Goal: Task Accomplishment & Management: Manage account settings

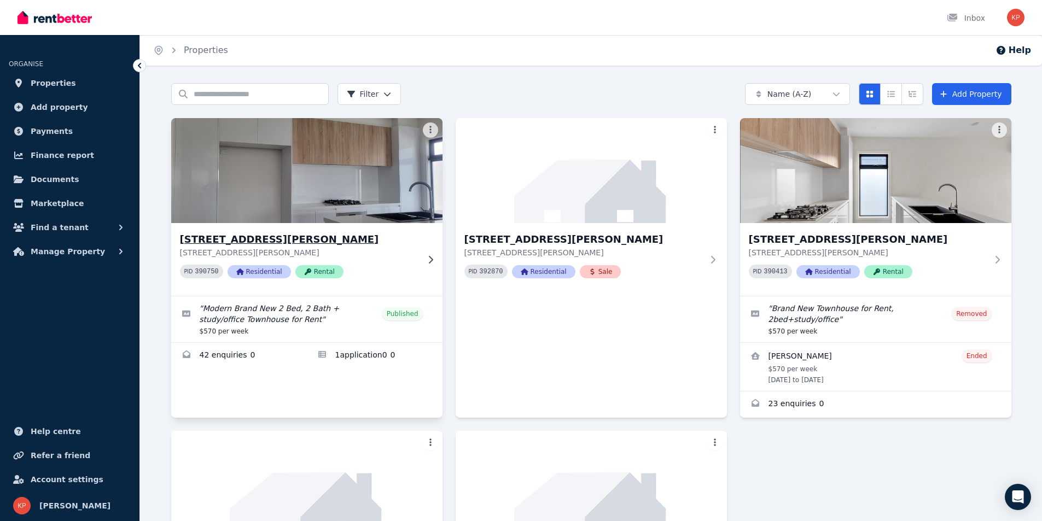
click at [243, 239] on h3 "[STREET_ADDRESS][PERSON_NAME]" at bounding box center [299, 239] width 239 height 15
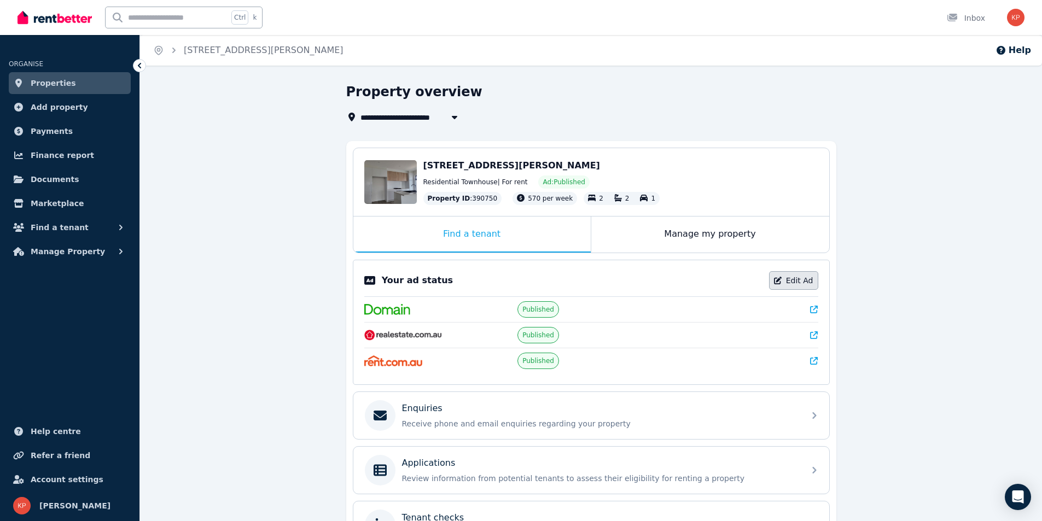
click at [801, 280] on link "Edit Ad" at bounding box center [793, 280] width 49 height 19
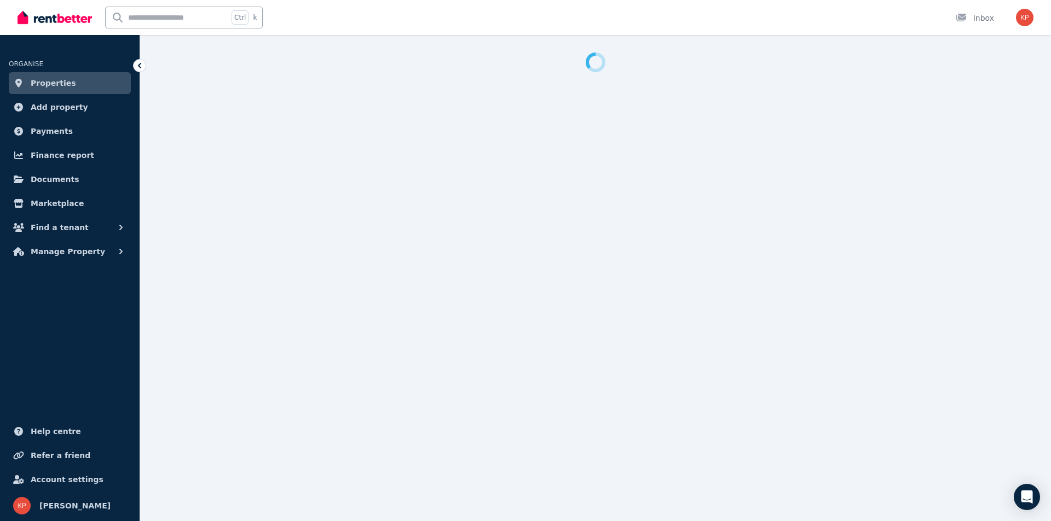
select select "**********"
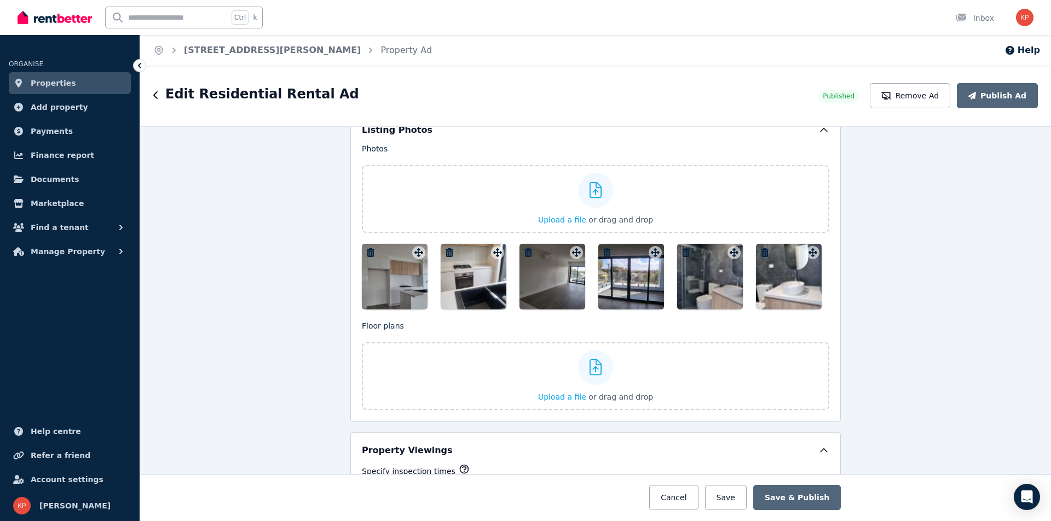
scroll to position [1368, 0]
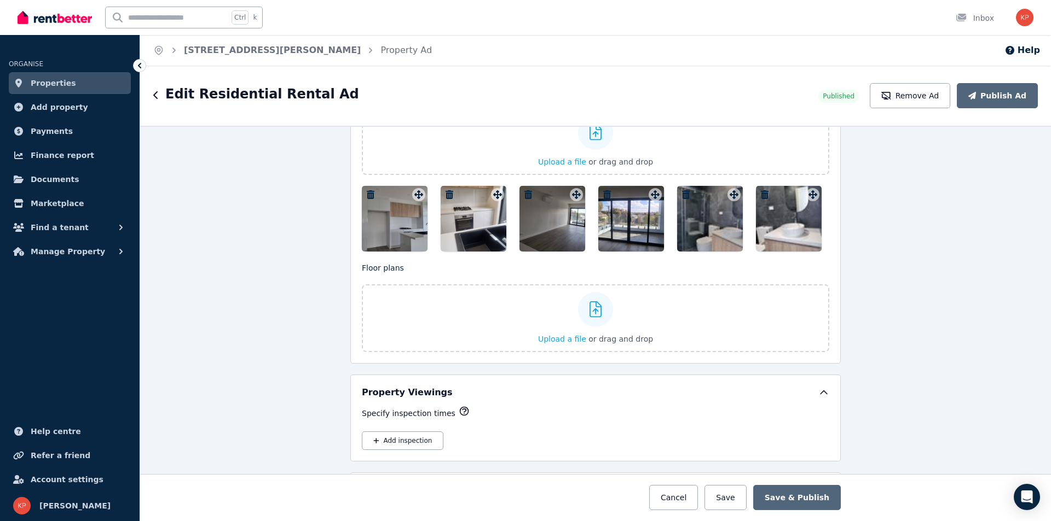
click at [543, 218] on div at bounding box center [552, 219] width 66 height 66
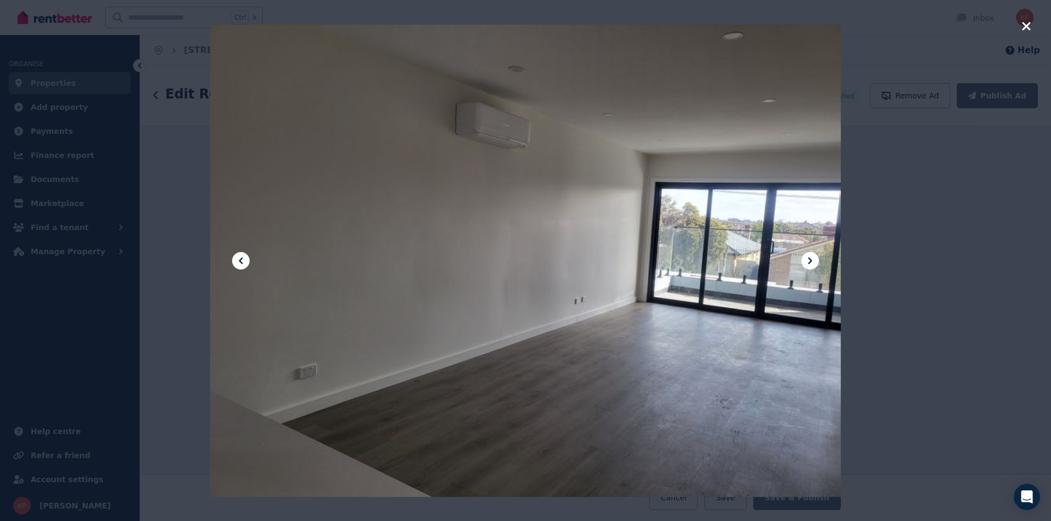
click at [1024, 26] on icon "button" at bounding box center [1026, 26] width 8 height 8
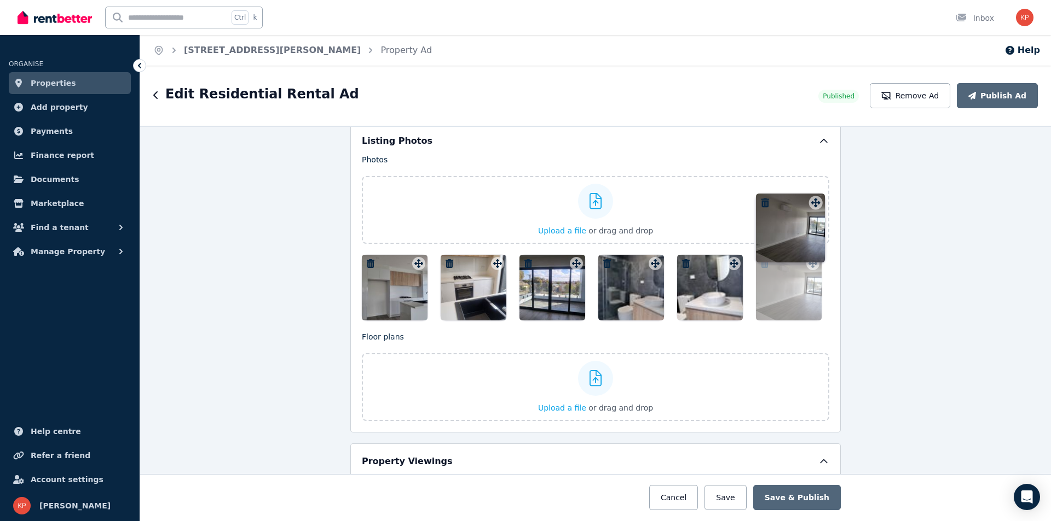
scroll to position [1298, 0]
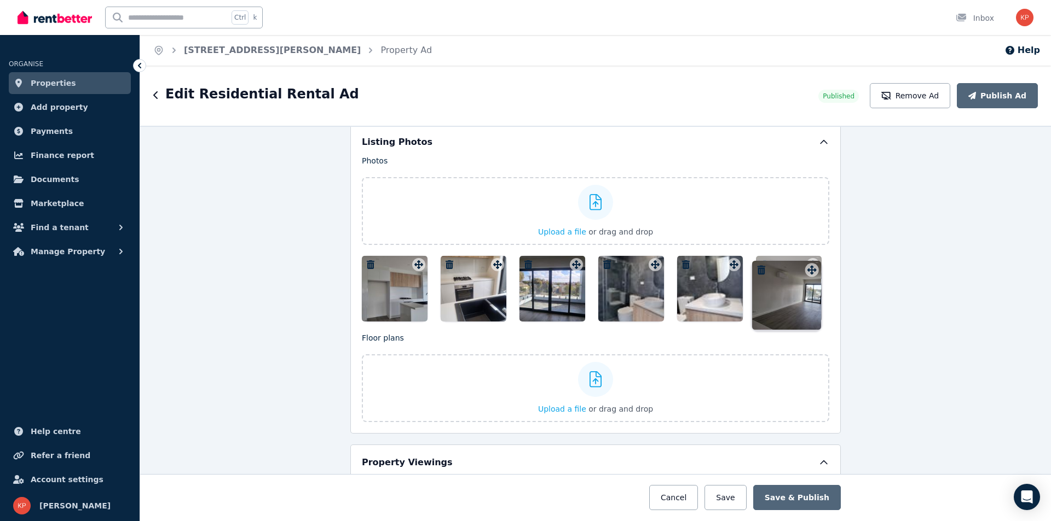
drag, startPoint x: 573, startPoint y: 196, endPoint x: 811, endPoint y: 262, distance: 246.9
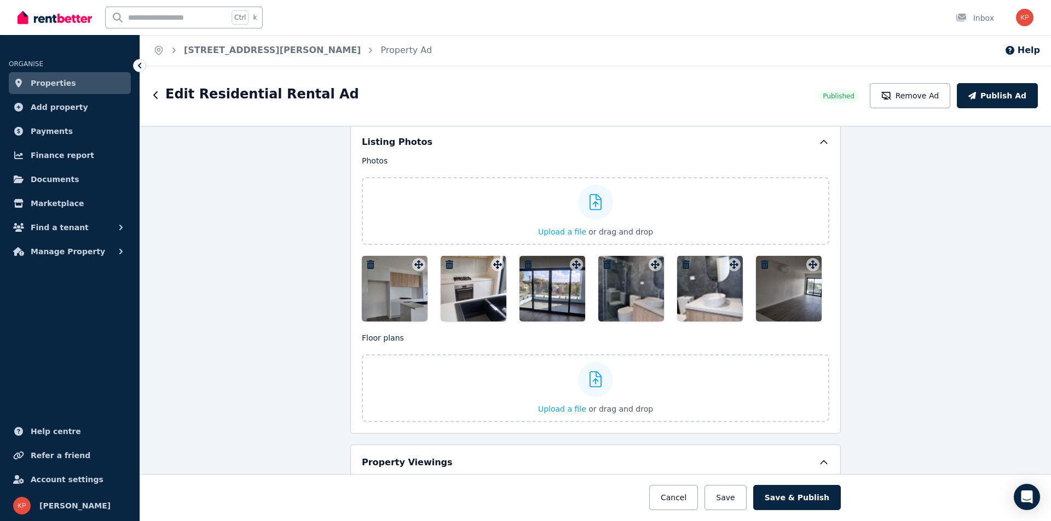
click at [761, 265] on icon "button" at bounding box center [765, 264] width 8 height 9
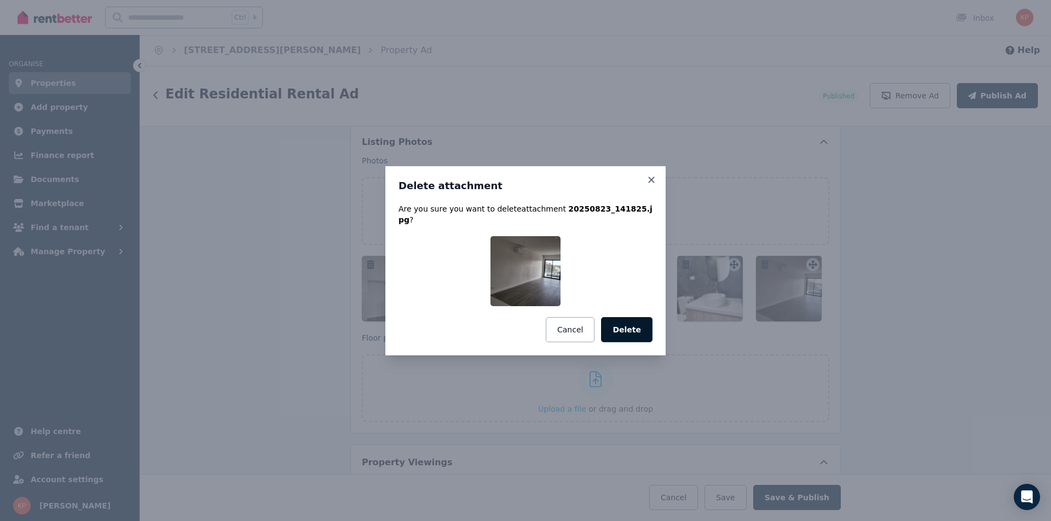
click at [630, 328] on button "Delete" at bounding box center [626, 329] width 51 height 25
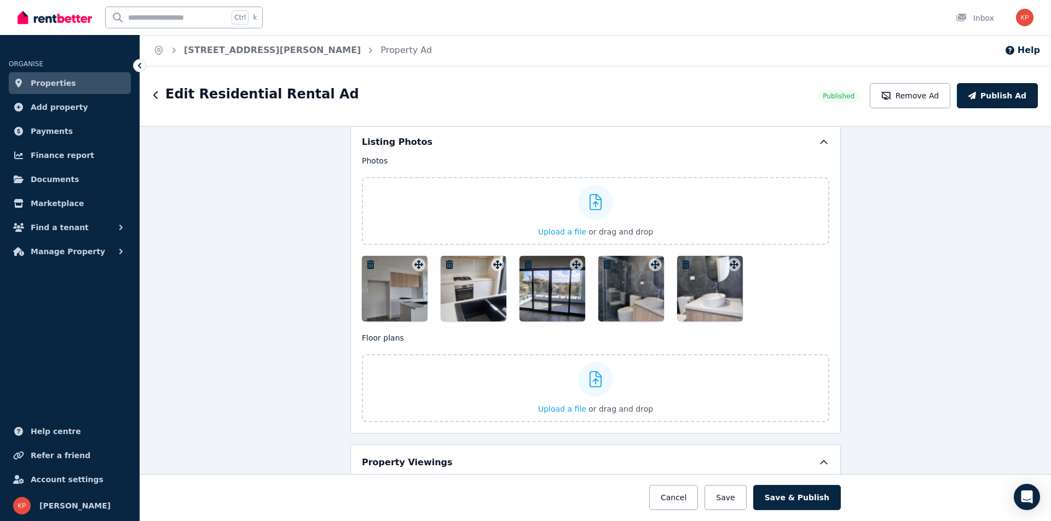
click at [445, 262] on icon "button" at bounding box center [449, 264] width 8 height 9
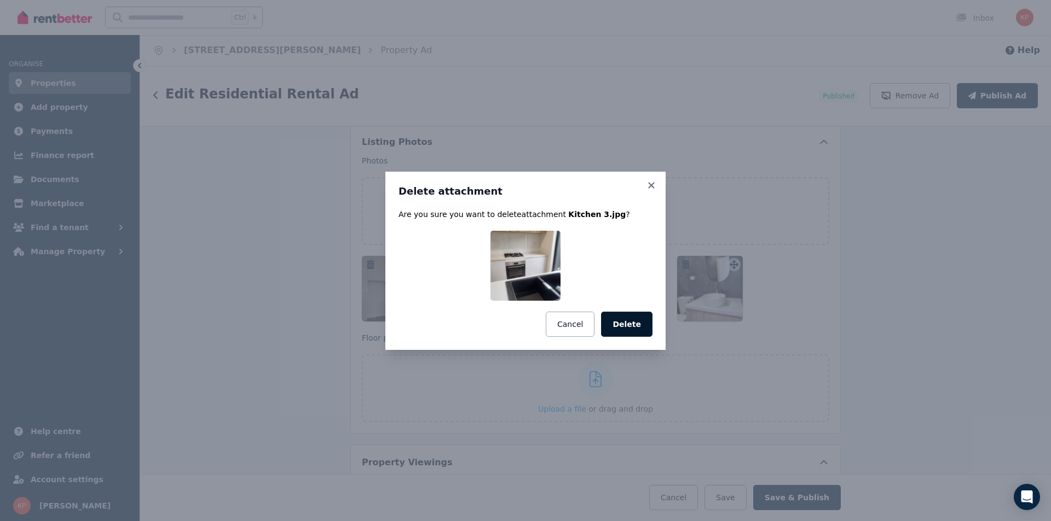
click at [624, 323] on button "Delete" at bounding box center [626, 324] width 51 height 25
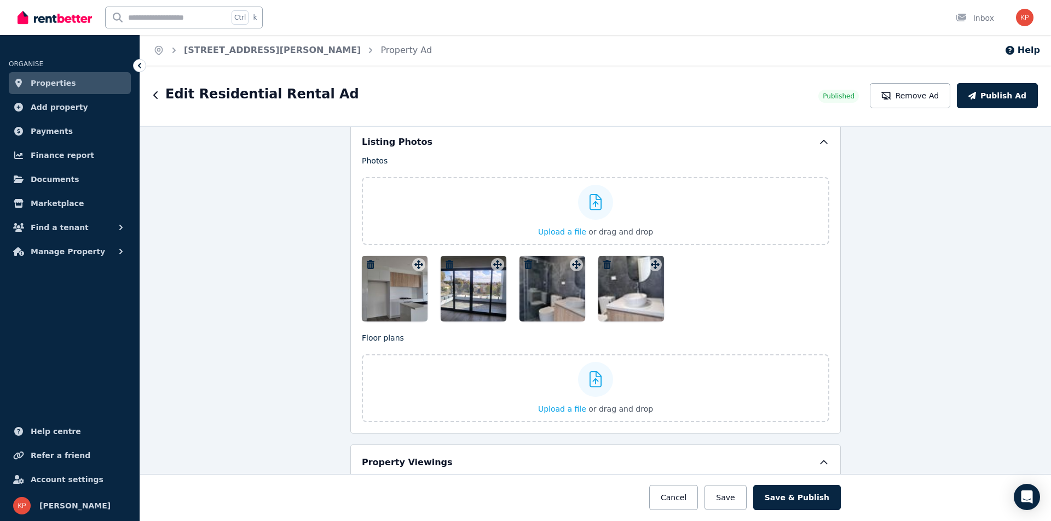
click at [603, 264] on icon "button" at bounding box center [607, 264] width 8 height 9
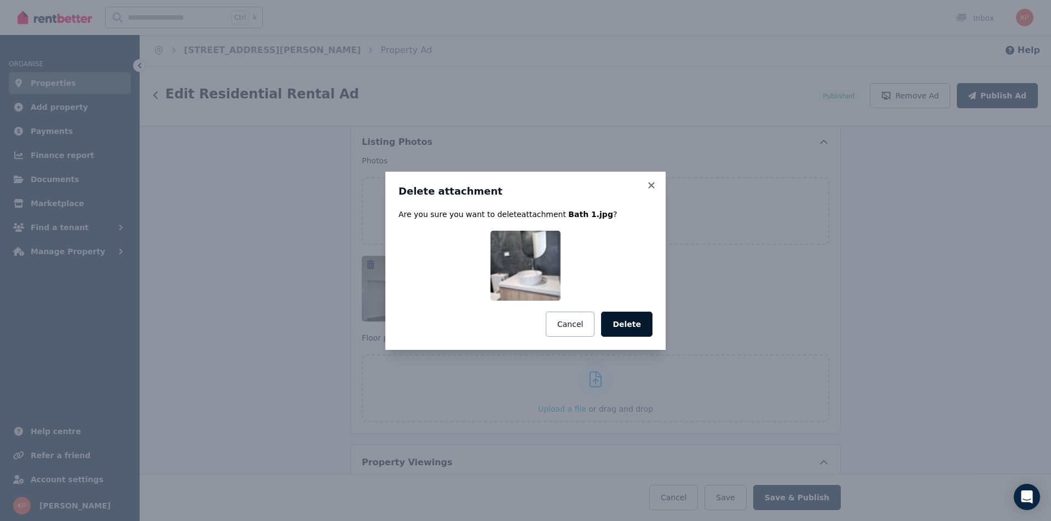
click at [634, 329] on button "Delete" at bounding box center [626, 324] width 51 height 25
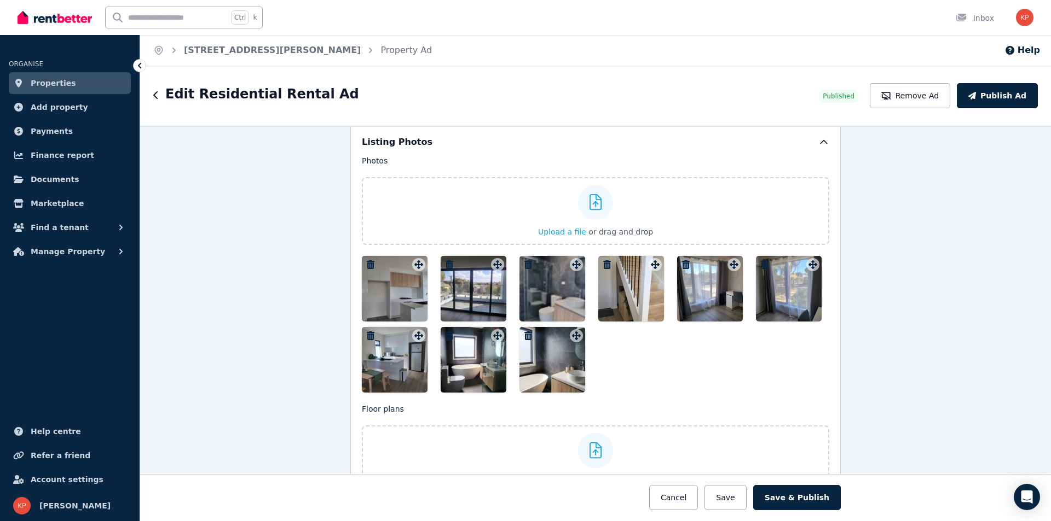
click at [387, 383] on div at bounding box center [395, 360] width 66 height 66
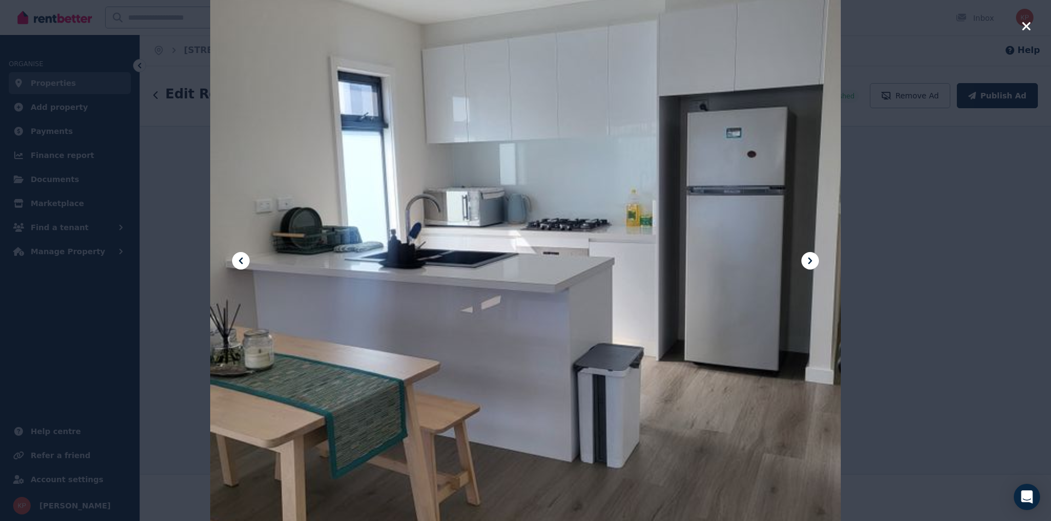
click at [1026, 23] on icon "button" at bounding box center [1026, 26] width 10 height 13
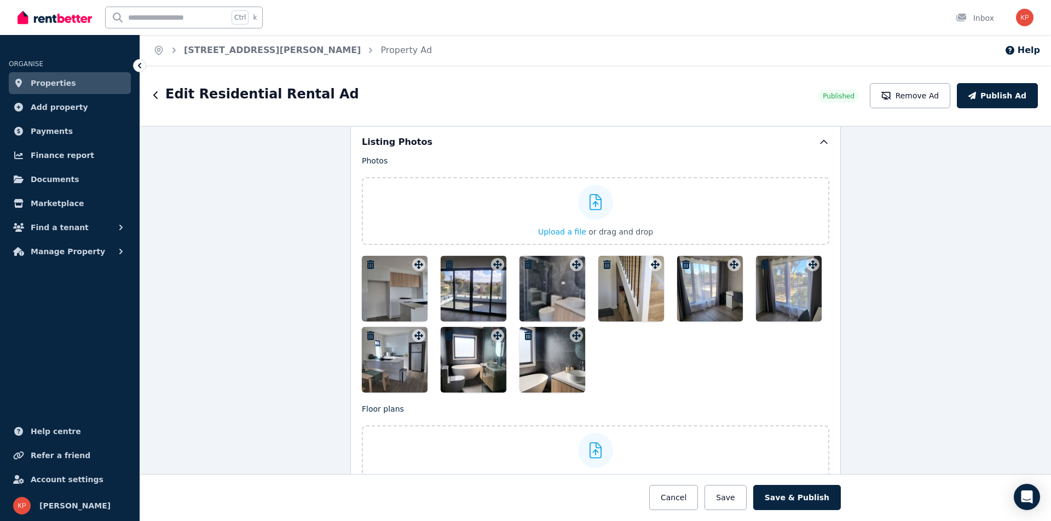
click at [367, 335] on icon "button" at bounding box center [371, 336] width 8 height 9
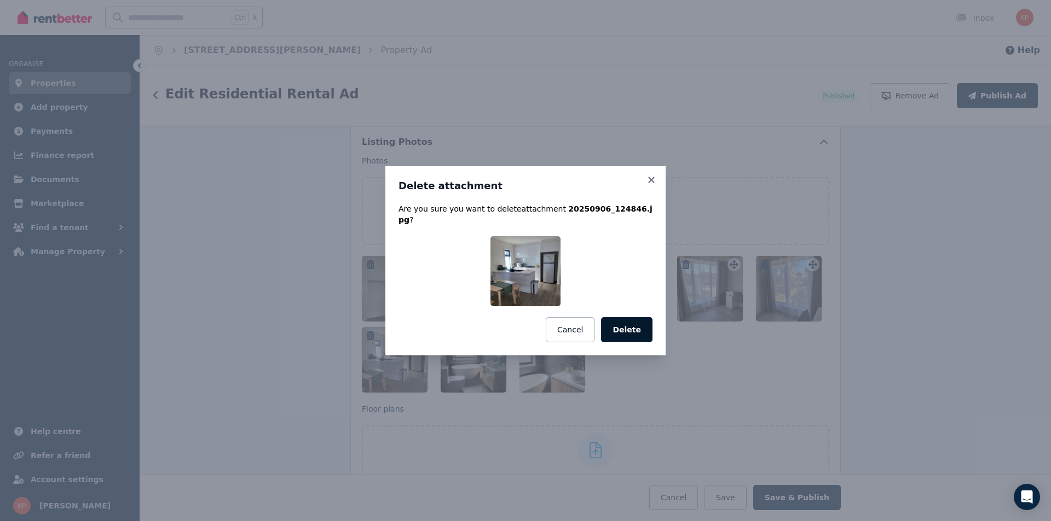
click at [624, 322] on button "Delete" at bounding box center [626, 329] width 51 height 25
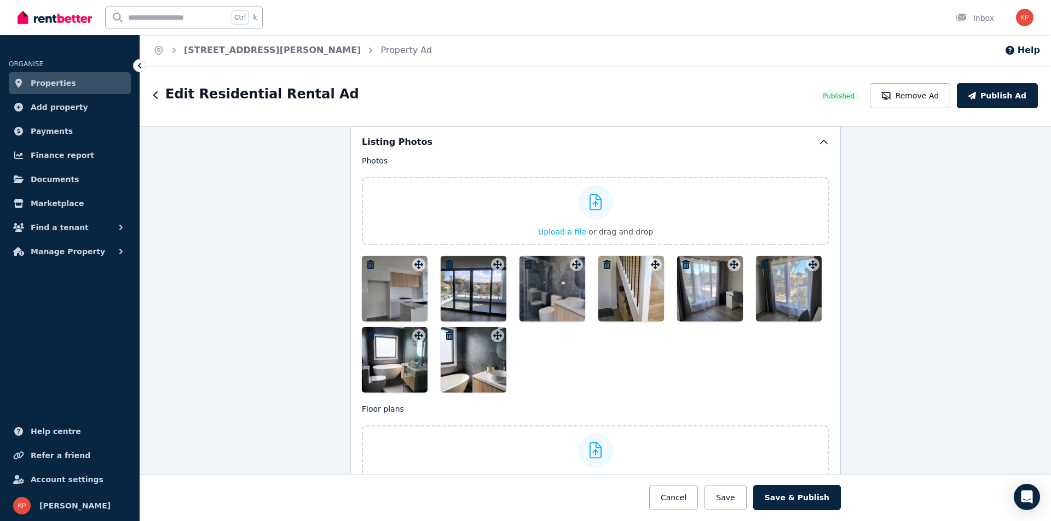
drag, startPoint x: 381, startPoint y: 361, endPoint x: 385, endPoint y: 278, distance: 82.7
click at [385, 278] on div at bounding box center [595, 324] width 467 height 137
drag, startPoint x: 393, startPoint y: 351, endPoint x: 390, endPoint y: 332, distance: 19.3
click at [390, 332] on div at bounding box center [395, 360] width 66 height 66
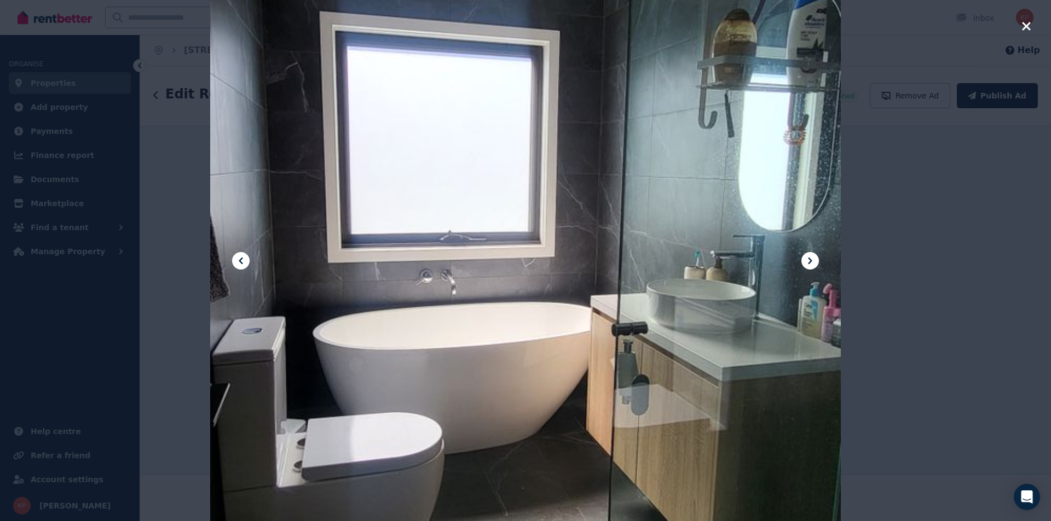
click at [1025, 29] on icon "button" at bounding box center [1026, 26] width 10 height 13
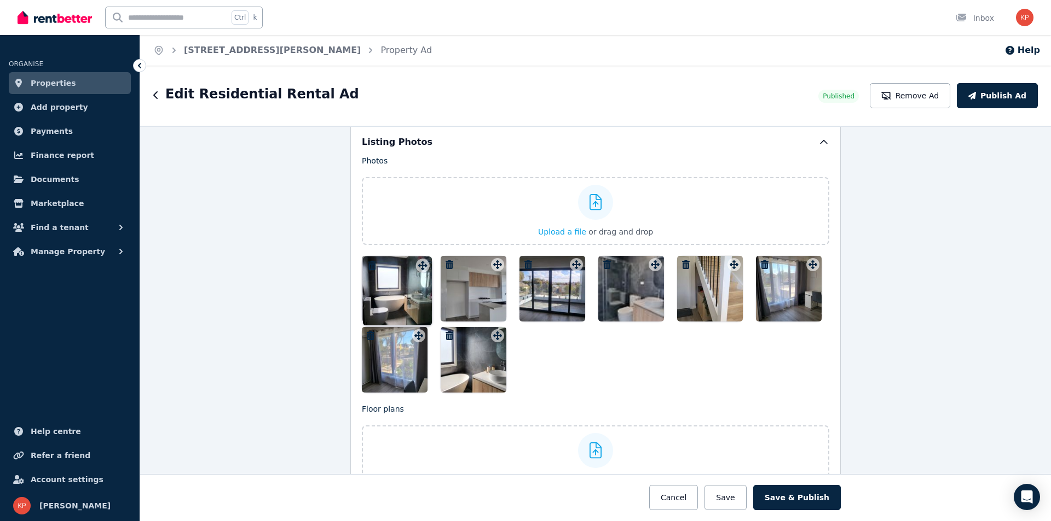
drag, startPoint x: 417, startPoint y: 339, endPoint x: 424, endPoint y: 259, distance: 80.2
click at [424, 259] on div "Photos Upload a file or drag and drop Uploaded " 20250906_124753.jpg " Uploaded…" at bounding box center [595, 273] width 467 height 237
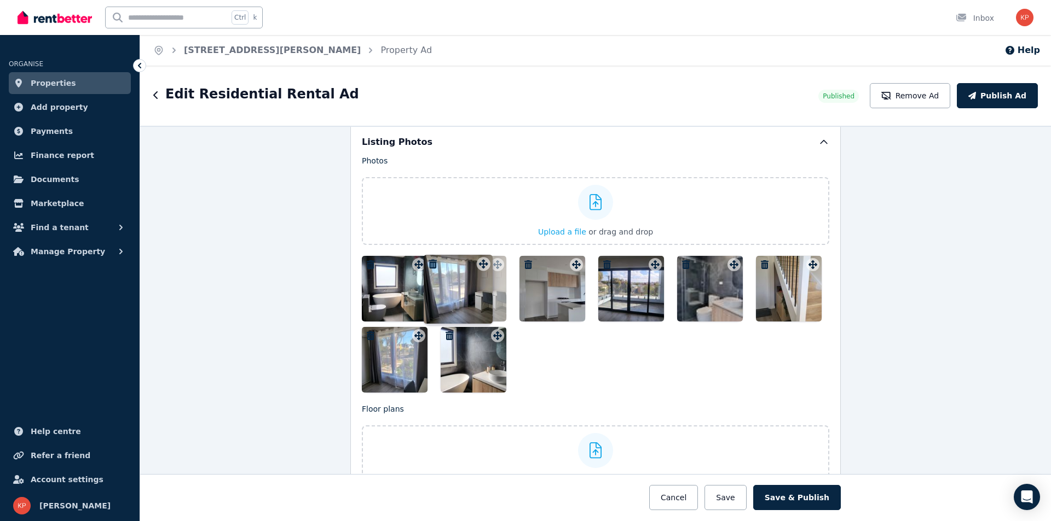
drag, startPoint x: 811, startPoint y: 266, endPoint x: 484, endPoint y: 256, distance: 326.8
click at [484, 256] on div "Photos Upload a file or drag and drop Uploaded " 20250906_124753.jpg " Uploaded…" at bounding box center [595, 273] width 467 height 237
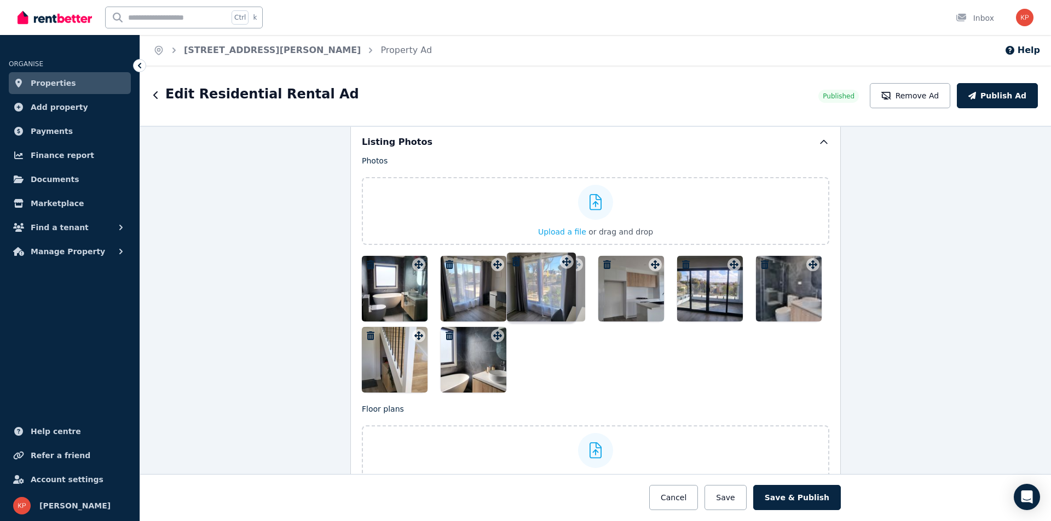
drag, startPoint x: 414, startPoint y: 338, endPoint x: 564, endPoint y: 254, distance: 172.2
click at [564, 254] on div "Photos Upload a file or drag and drop Uploaded " 20250906_124753.jpg " Uploaded…" at bounding box center [595, 273] width 467 height 237
click at [635, 287] on div at bounding box center [631, 289] width 66 height 66
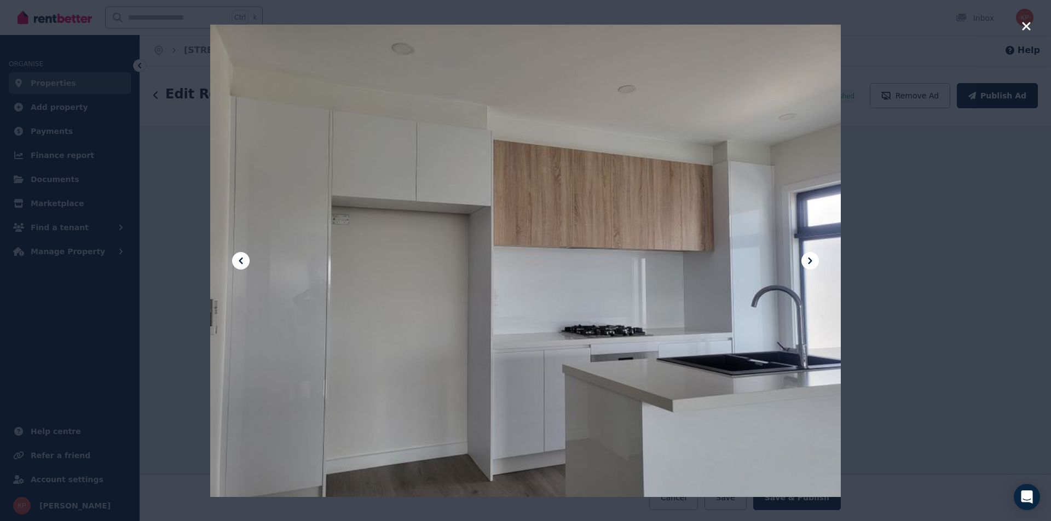
click at [1027, 22] on icon "button" at bounding box center [1026, 26] width 10 height 13
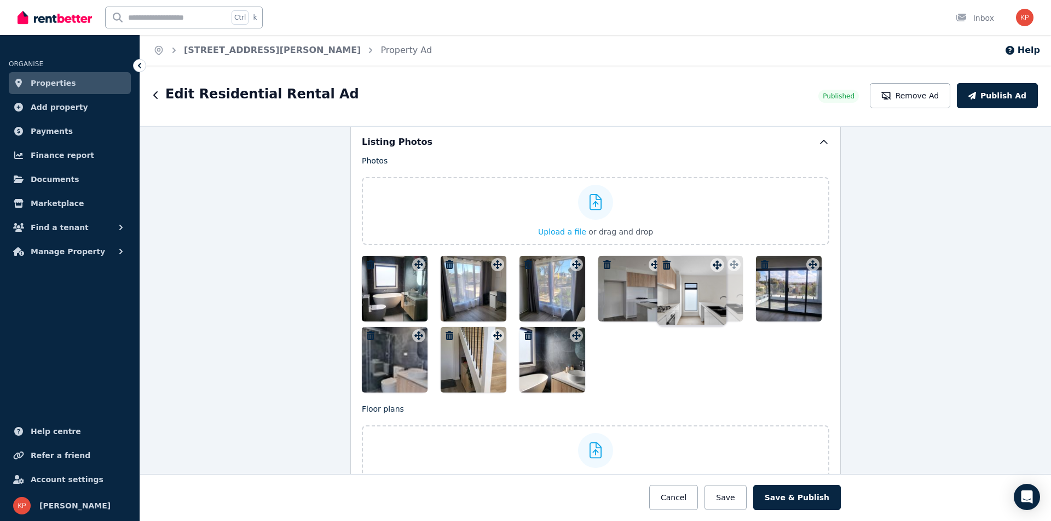
drag, startPoint x: 573, startPoint y: 363, endPoint x: 717, endPoint y: 256, distance: 178.7
click at [717, 256] on div "Photos Upload a file or drag and drop Uploaded " 20250906_124753.jpg " Uploaded…" at bounding box center [595, 273] width 467 height 237
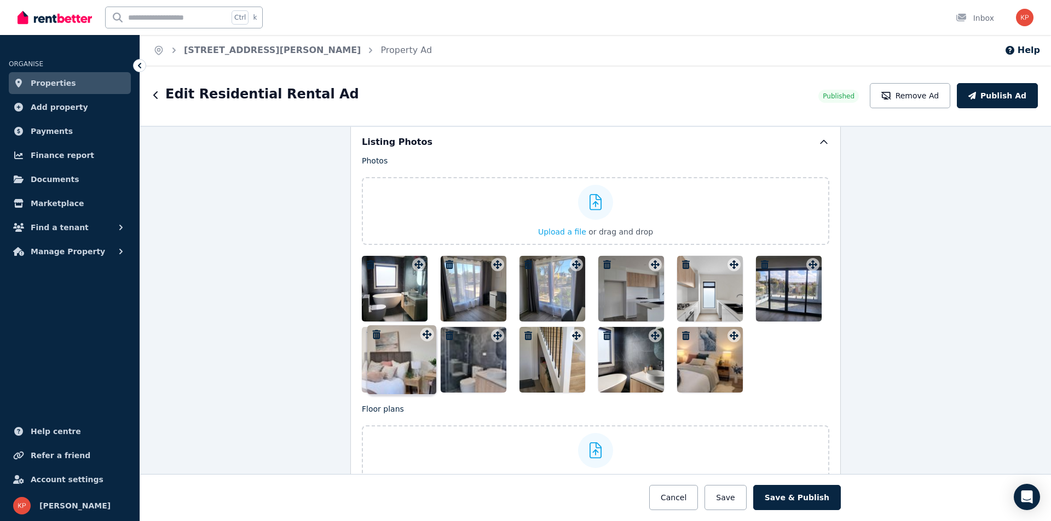
drag, startPoint x: 652, startPoint y: 338, endPoint x: 427, endPoint y: 327, distance: 225.7
click at [427, 327] on div "Photos Upload a file or drag and drop Uploaded " 20250906_124753.jpg " Uploaded…" at bounding box center [595, 273] width 467 height 237
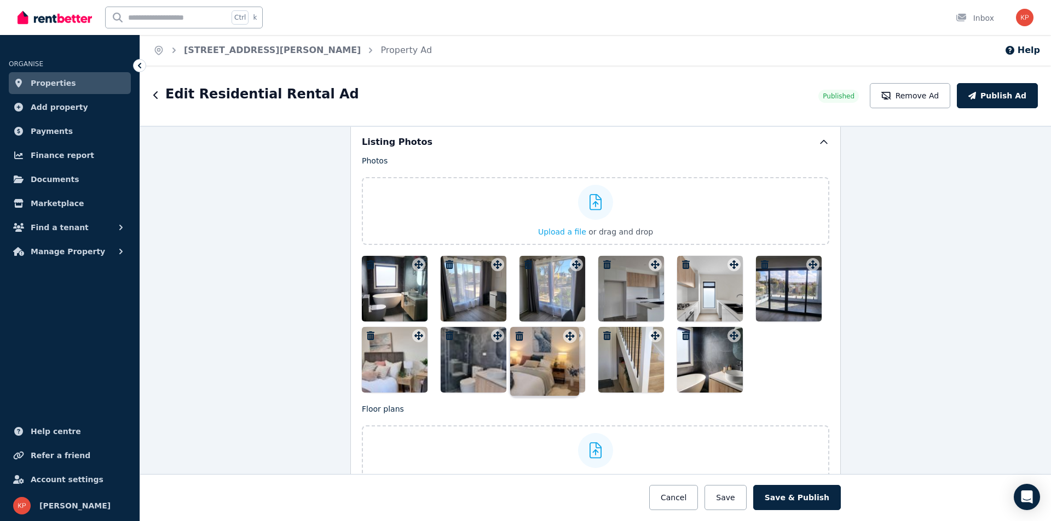
drag, startPoint x: 730, startPoint y: 337, endPoint x: 569, endPoint y: 327, distance: 161.7
click at [569, 327] on div "Photos Upload a file or drag and drop Uploaded " 20250906_124753.jpg " Uploaded…" at bounding box center [595, 273] width 467 height 237
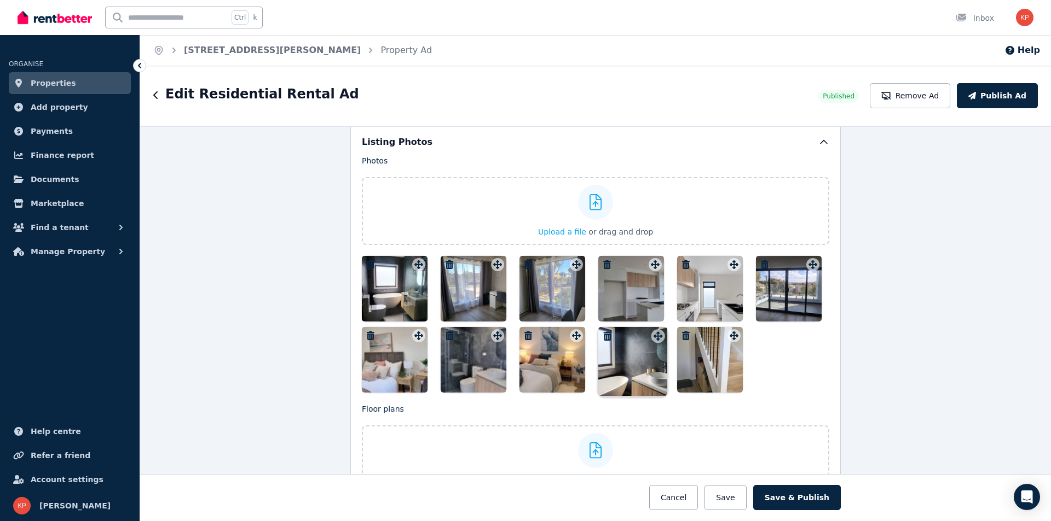
drag, startPoint x: 732, startPoint y: 337, endPoint x: 658, endPoint y: 327, distance: 73.9
click at [658, 327] on div "Photos Upload a file or drag and drop Uploaded " 20250906_124753.jpg " Uploaded…" at bounding box center [595, 273] width 467 height 237
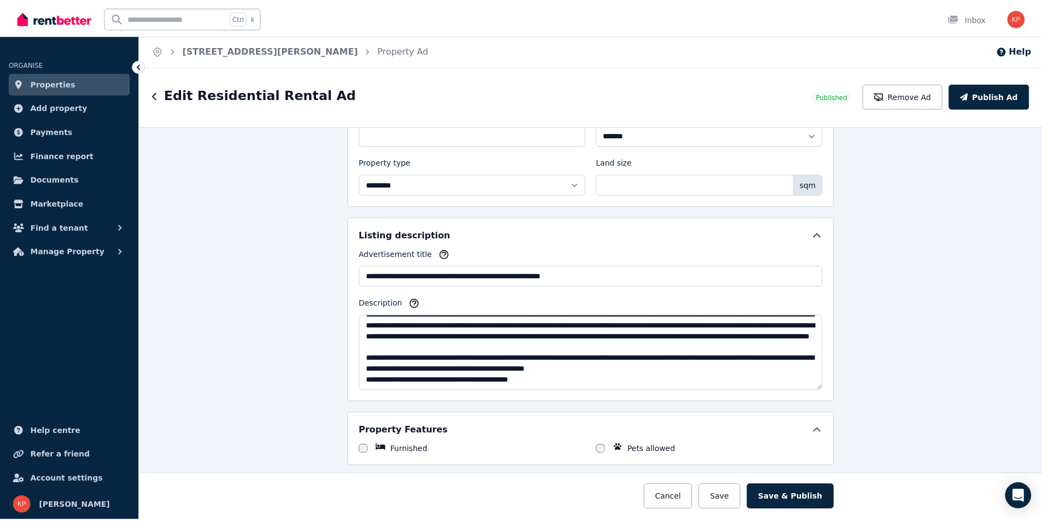
scroll to position [22, 0]
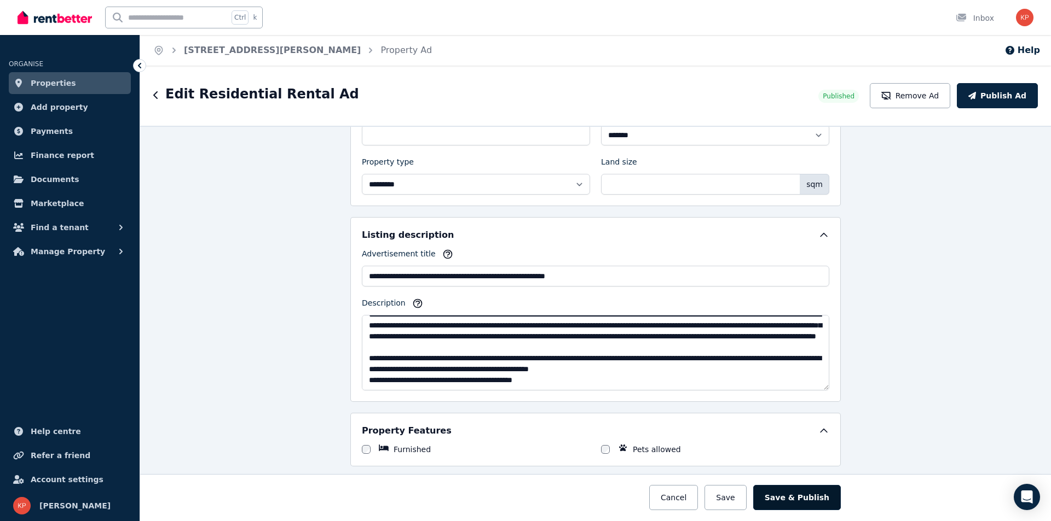
click at [788, 500] on button "Save & Publish" at bounding box center [797, 497] width 88 height 25
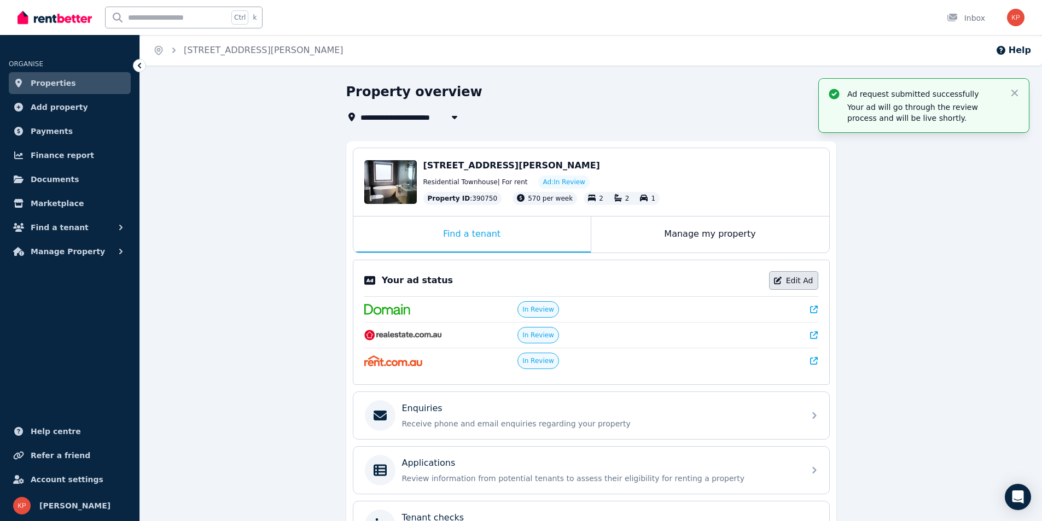
click at [809, 283] on link "Edit Ad" at bounding box center [793, 280] width 49 height 19
select select "**********"
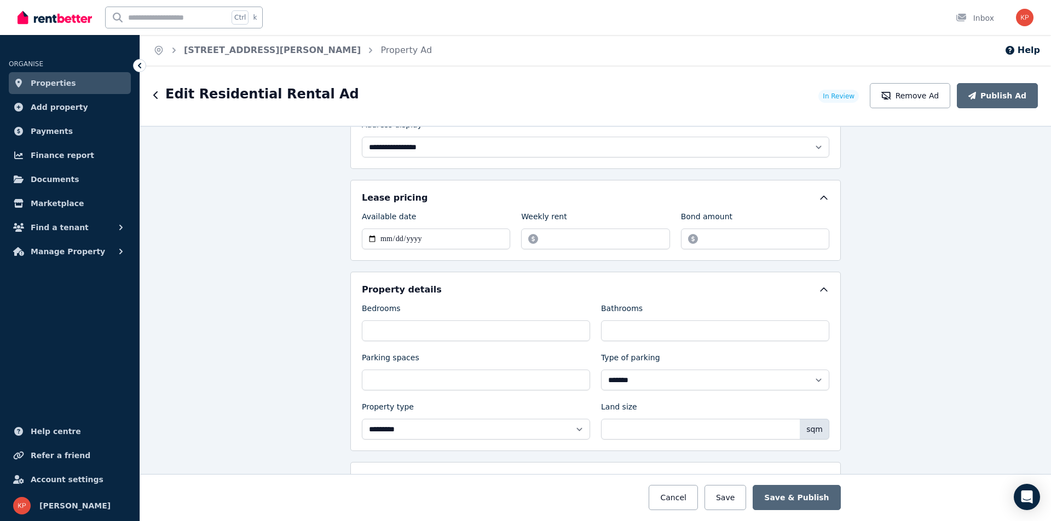
scroll to position [286, 0]
click at [430, 239] on input "**********" at bounding box center [436, 240] width 148 height 21
click at [367, 238] on input "**********" at bounding box center [436, 240] width 148 height 21
type input "**********"
click at [706, 240] on input "*******" at bounding box center [755, 240] width 148 height 21
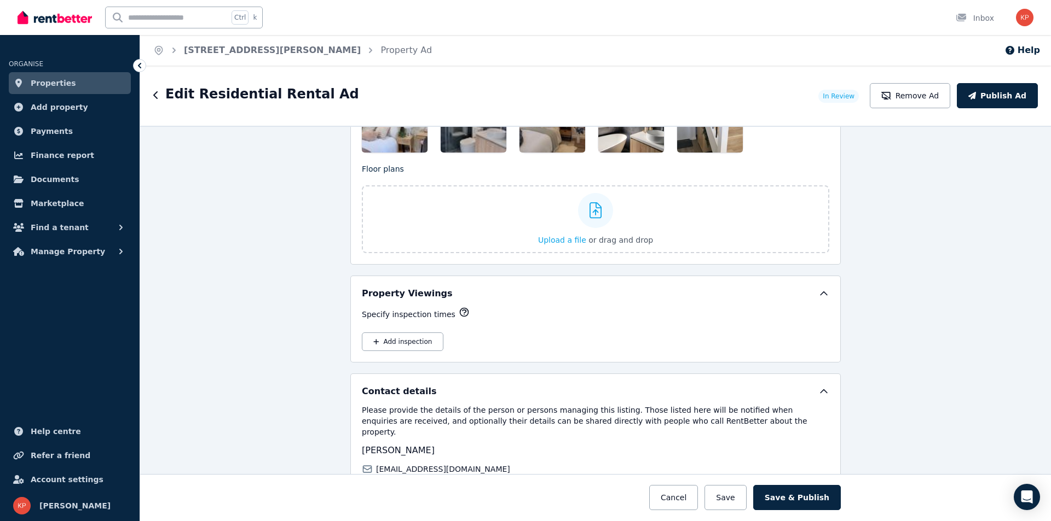
scroll to position [1654, 0]
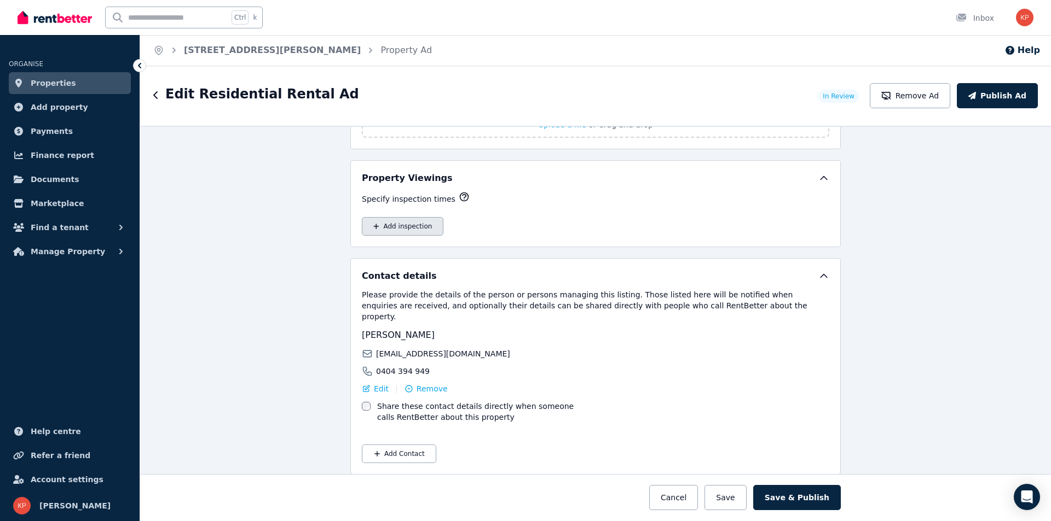
type input "*******"
click at [405, 223] on button "Add inspection" at bounding box center [403, 226] width 82 height 19
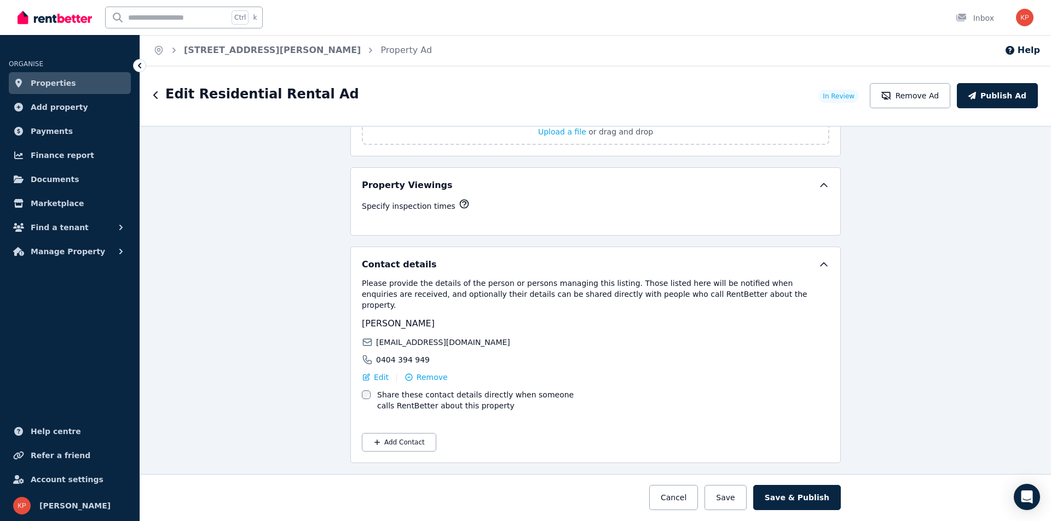
scroll to position [1635, 0]
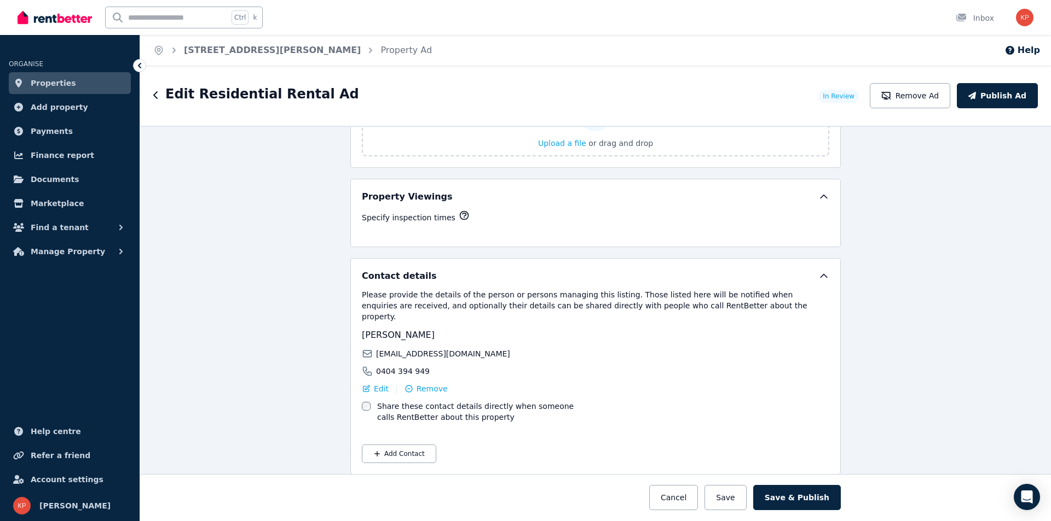
select select "**"
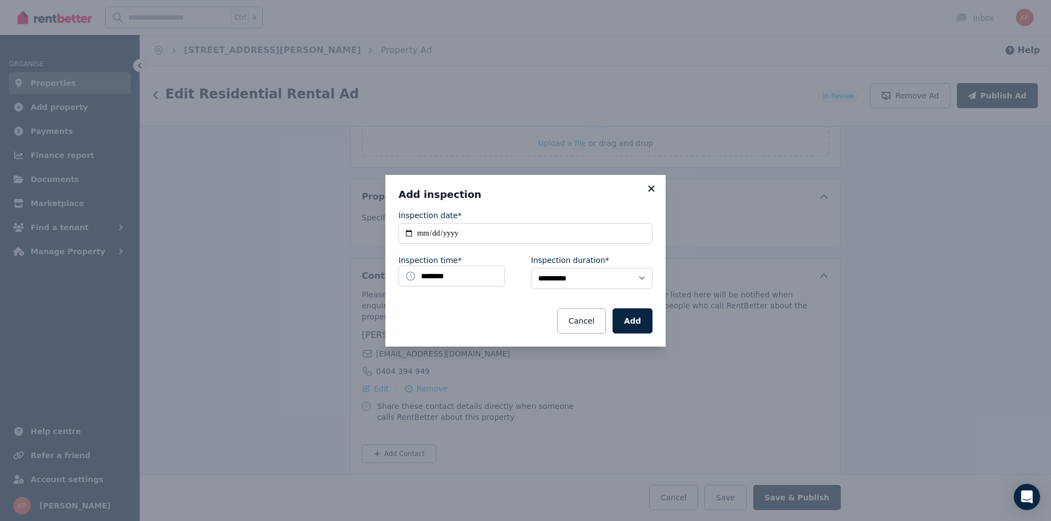
click at [651, 188] on icon at bounding box center [651, 188] width 6 height 6
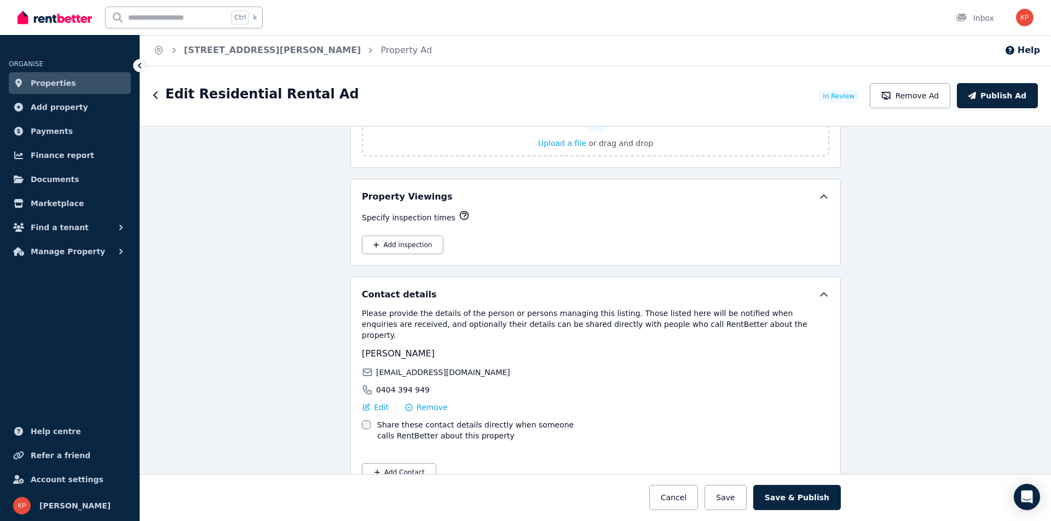
scroll to position [1654, 0]
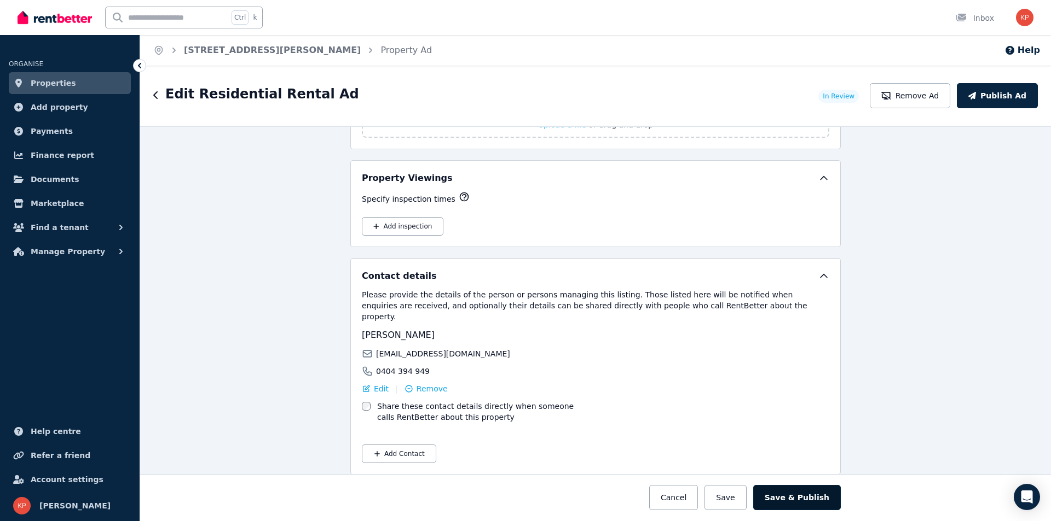
click at [804, 499] on button "Save & Publish" at bounding box center [797, 497] width 88 height 25
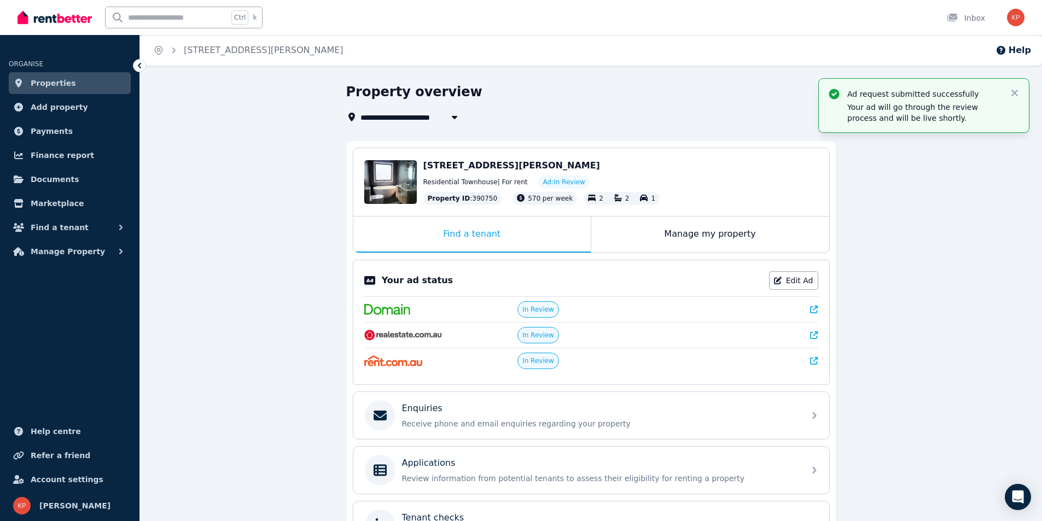
click at [49, 82] on span "Properties" at bounding box center [53, 83] width 45 height 13
